Goal: Task Accomplishment & Management: Manage account settings

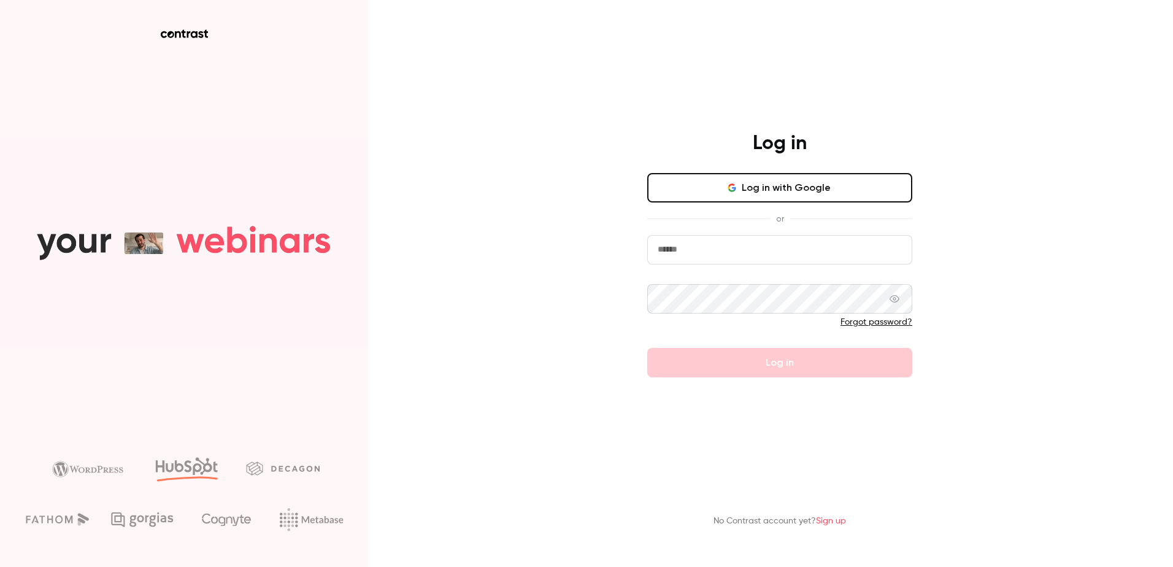
click at [705, 245] on input "email" at bounding box center [779, 249] width 265 height 29
type input "**********"
